Goal: Transaction & Acquisition: Purchase product/service

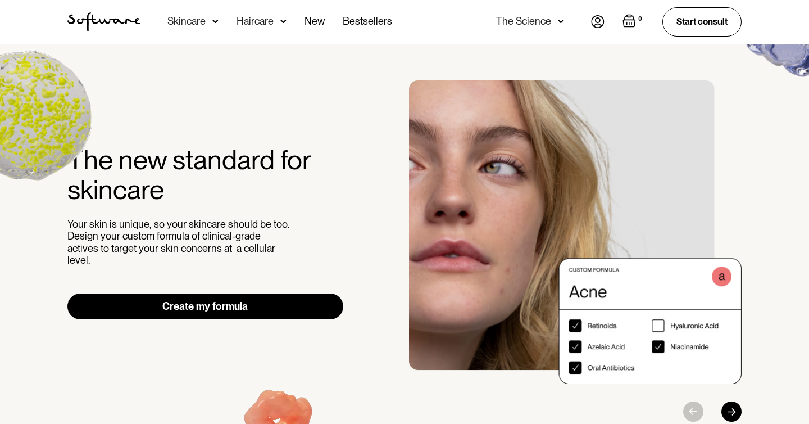
click at [187, 24] on div "Skincare" at bounding box center [186, 21] width 38 height 11
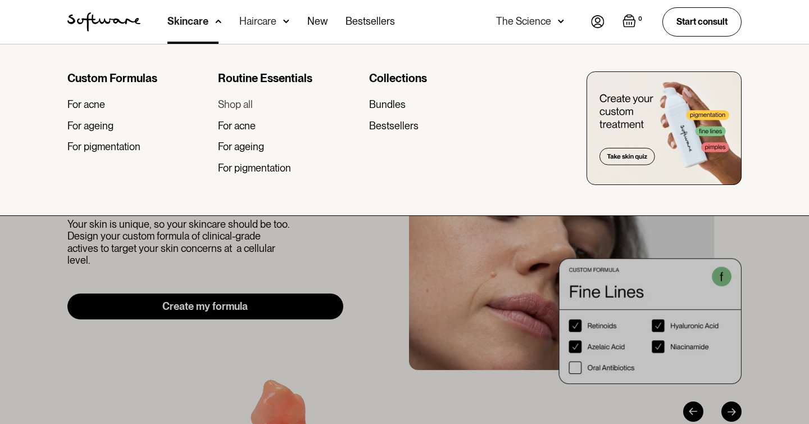
click at [228, 103] on div "Shop all" at bounding box center [235, 104] width 35 height 12
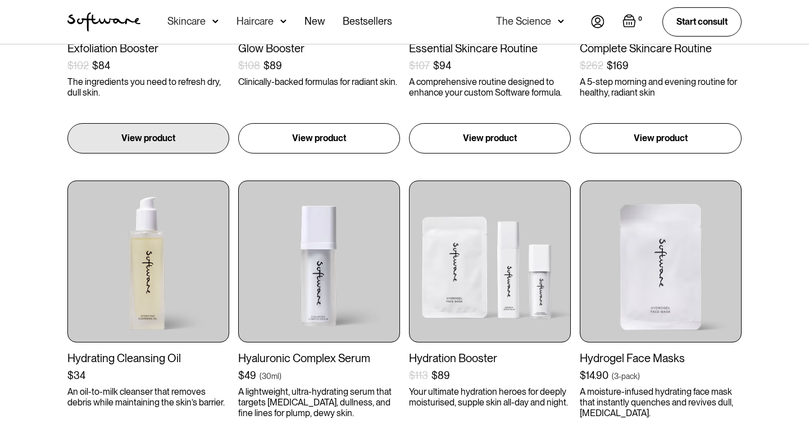
scroll to position [416, 0]
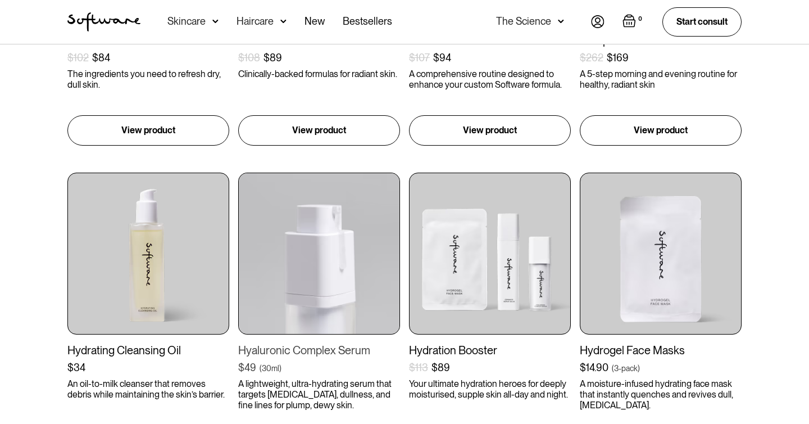
click at [347, 256] on img at bounding box center [319, 254] width 162 height 162
